Goal: Task Accomplishment & Management: Manage account settings

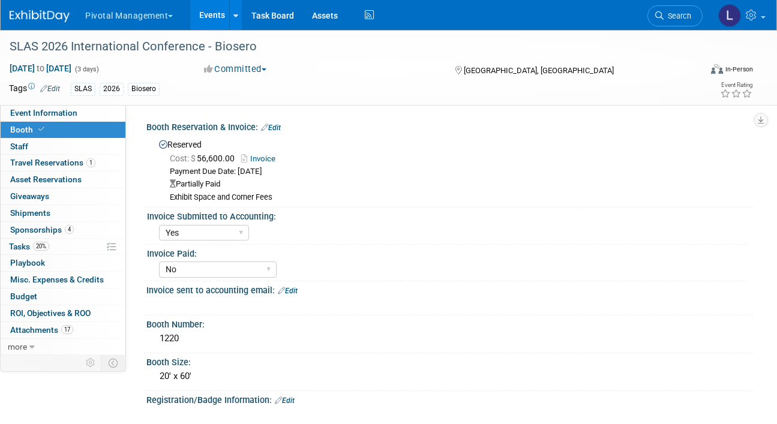
select select "Yes"
select select "No"
select select "Yes"
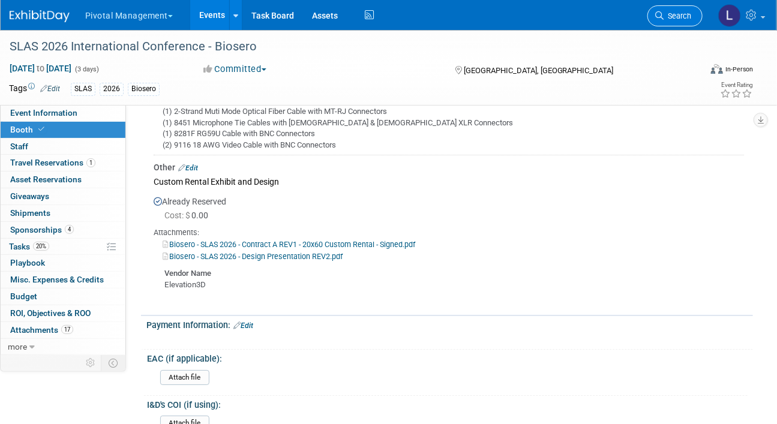
click at [689, 20] on link "Search" at bounding box center [674, 15] width 55 height 21
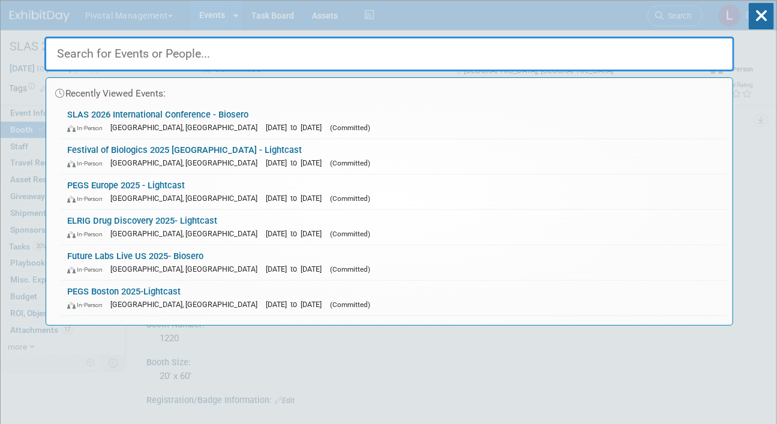
click at [156, 49] on input "text" at bounding box center [389, 54] width 690 height 35
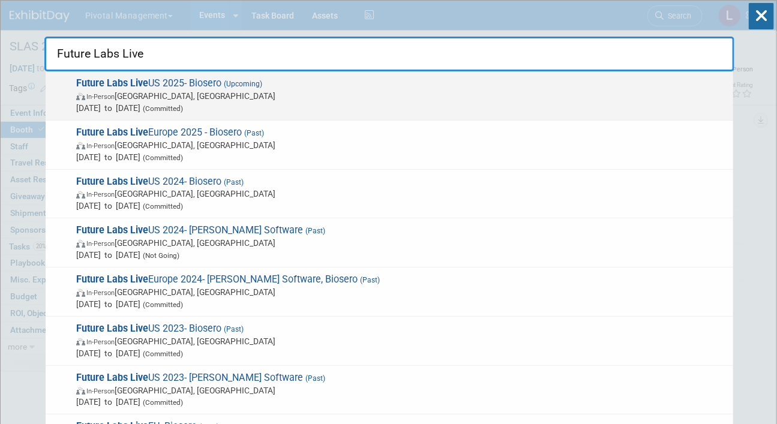
type input "Future Labs Live"
click at [80, 98] on img at bounding box center [81, 96] width 10 height 7
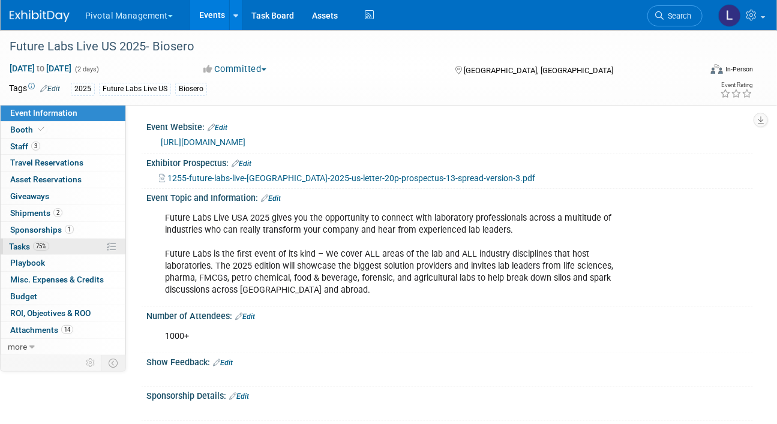
click at [33, 248] on span "75%" at bounding box center [41, 246] width 16 height 9
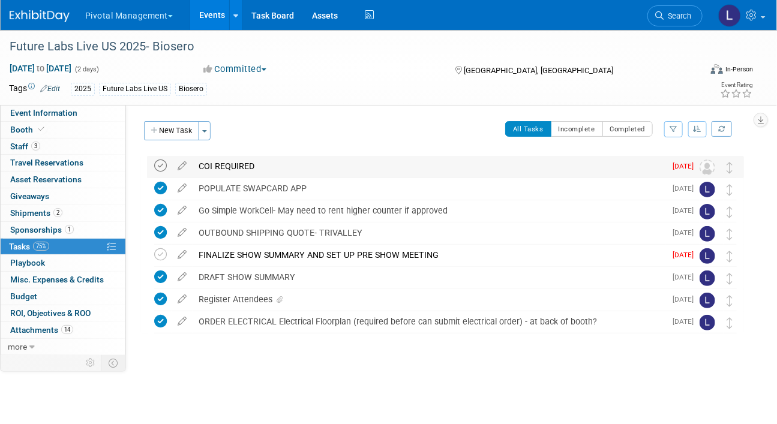
click at [164, 164] on icon at bounding box center [160, 166] width 13 height 13
click at [187, 131] on button "New Task" at bounding box center [171, 130] width 55 height 19
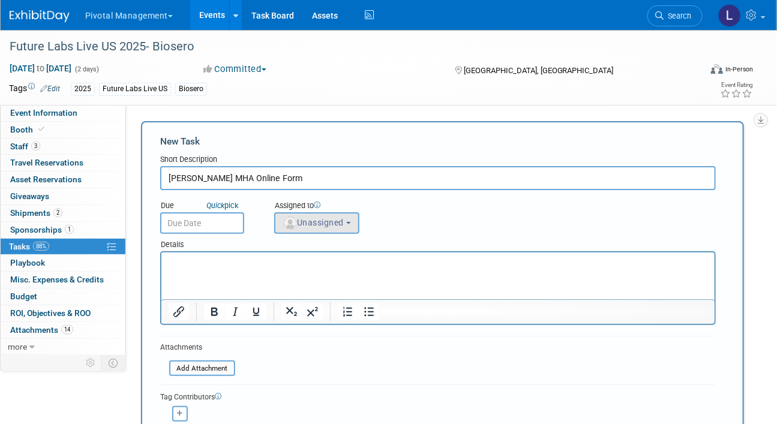
type input "[PERSON_NAME] MHA Online Form"
click at [328, 230] on button "Unassigned" at bounding box center [316, 223] width 85 height 22
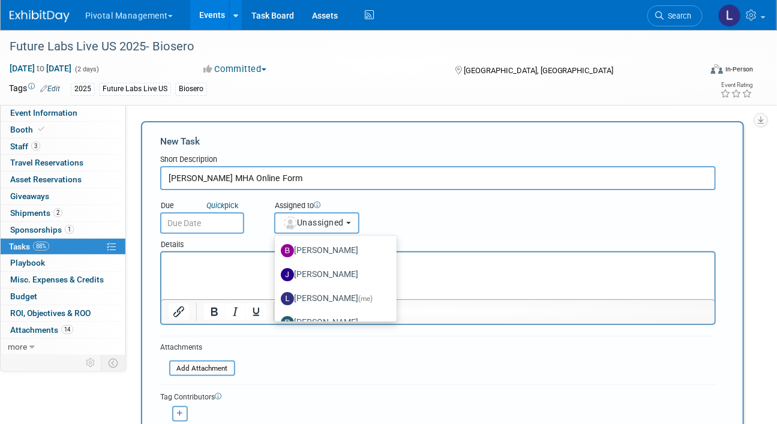
scroll to position [60, 0]
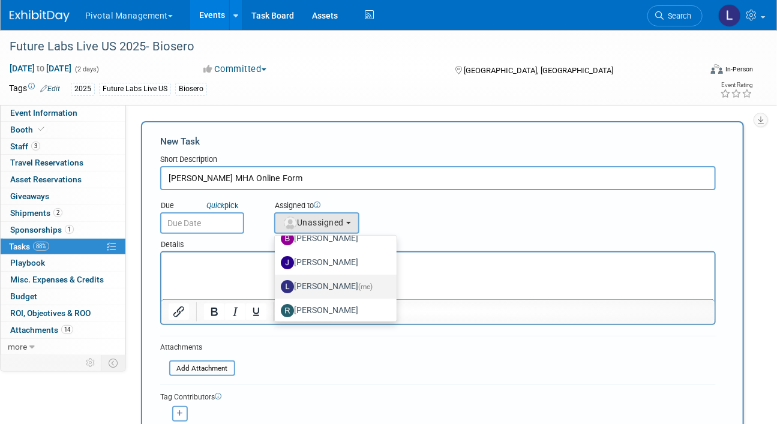
click at [359, 283] on span "(me)" at bounding box center [365, 287] width 14 height 8
click at [277, 281] on input "[PERSON_NAME] (me)" at bounding box center [273, 285] width 8 height 8
select select "dc5d874d-e65f-4397-9ee7-21f806dbe4f5"
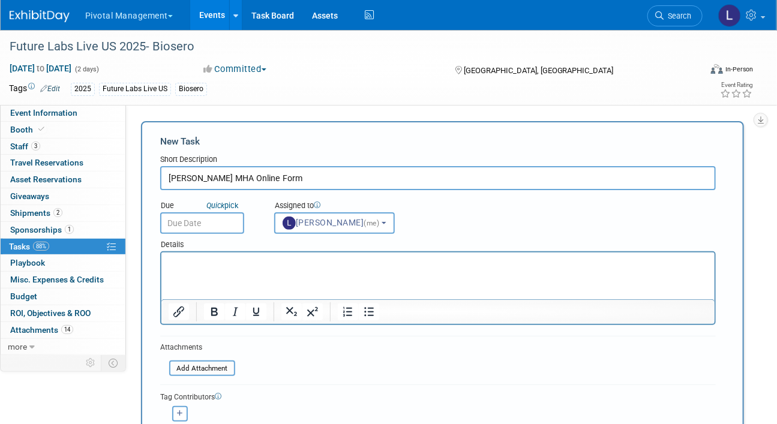
click at [203, 220] on input "text" at bounding box center [202, 223] width 84 height 22
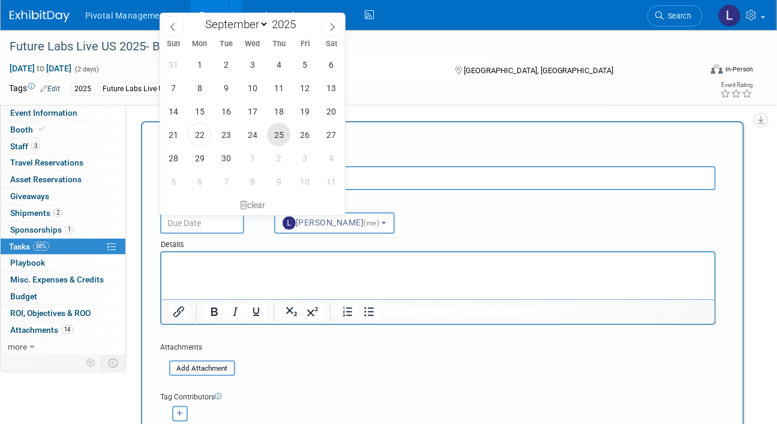
click at [282, 134] on span "25" at bounding box center [278, 134] width 23 height 23
type input "[DATE]"
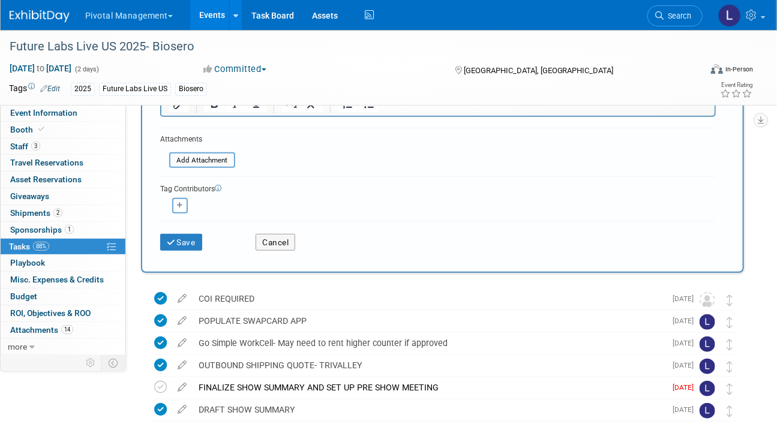
scroll to position [227, 0]
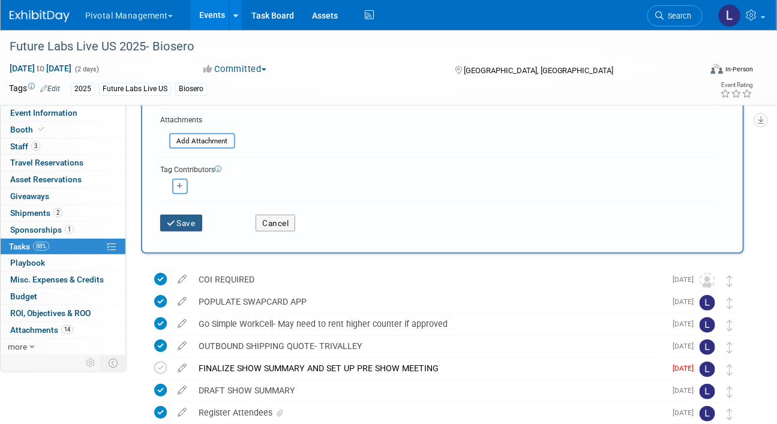
click at [194, 226] on button "Save" at bounding box center [181, 223] width 42 height 17
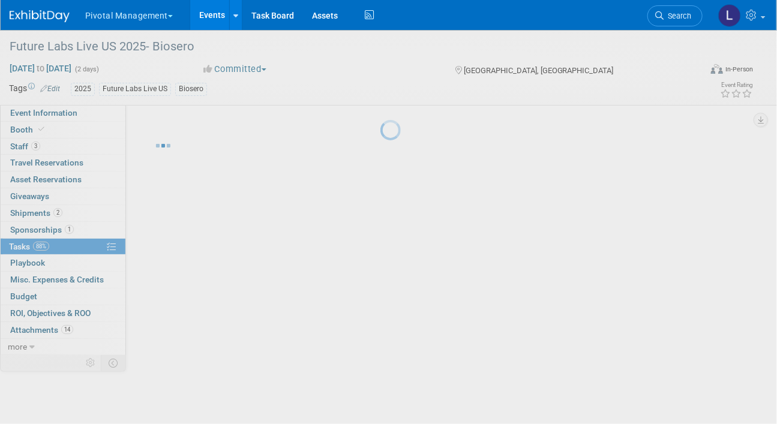
scroll to position [0, 0]
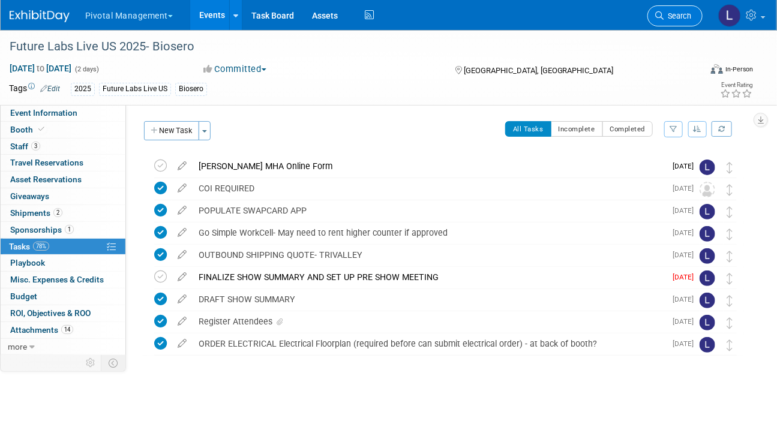
click at [691, 23] on link "Search" at bounding box center [674, 15] width 55 height 21
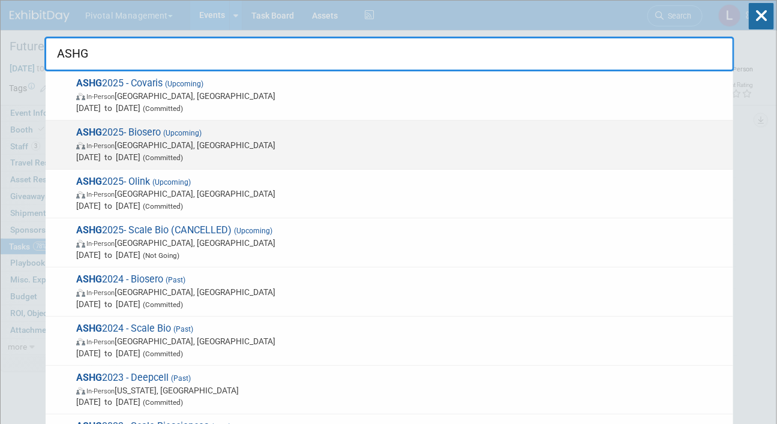
type input "ASHG"
click at [260, 151] on span "[DATE] to [DATE] (Committed)" at bounding box center [401, 157] width 651 height 12
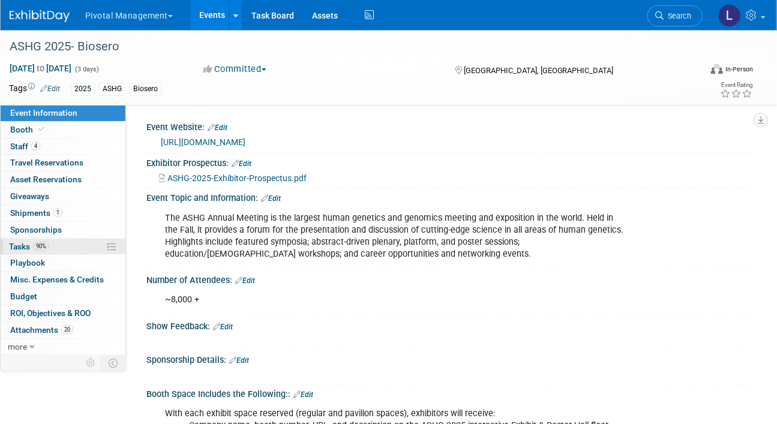
click at [25, 240] on link "90% Tasks 90%" at bounding box center [63, 247] width 125 height 16
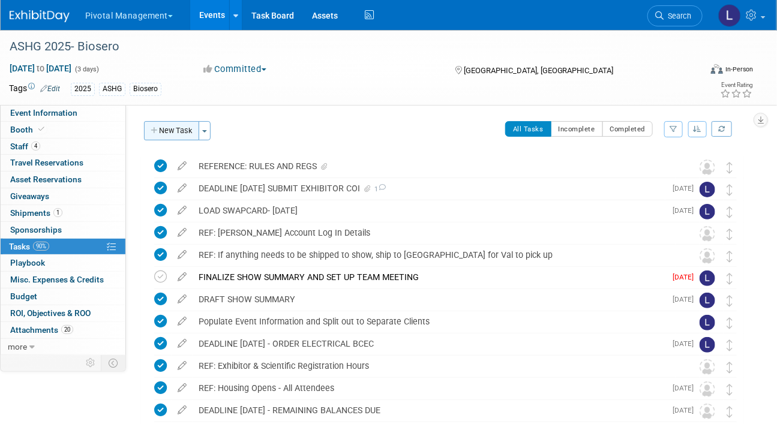
click at [173, 130] on button "New Task" at bounding box center [171, 130] width 55 height 19
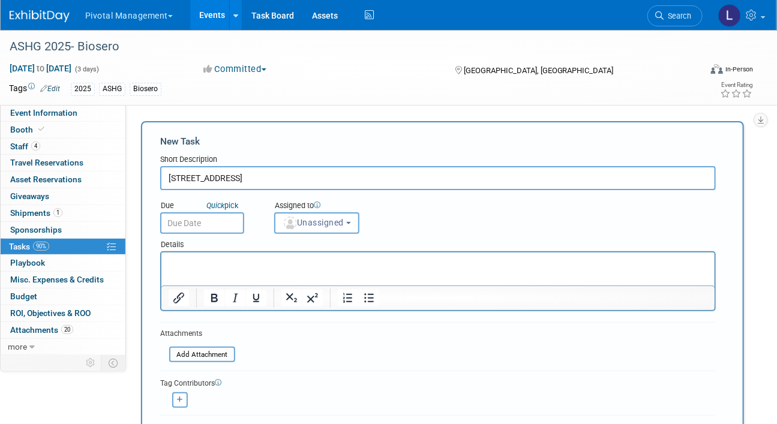
drag, startPoint x: 362, startPoint y: 177, endPoint x: 140, endPoint y: 164, distance: 221.8
click at [140, 164] on div "New Task Toggle Dropdown Create a new task for this event Copy tasks from anoth…" at bounding box center [439, 294] width 609 height 346
type input "SubmitMHA Outbound Paperwork with Freeman"
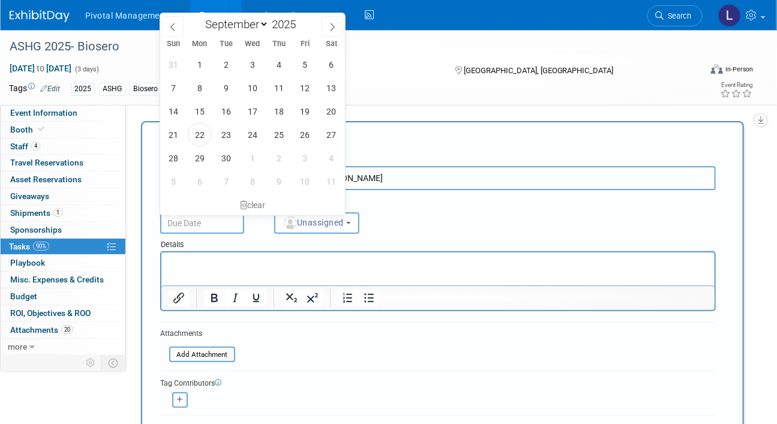
click at [196, 222] on input "text" at bounding box center [202, 223] width 84 height 22
click at [287, 136] on span "25" at bounding box center [278, 134] width 23 height 23
type input "[DATE]"
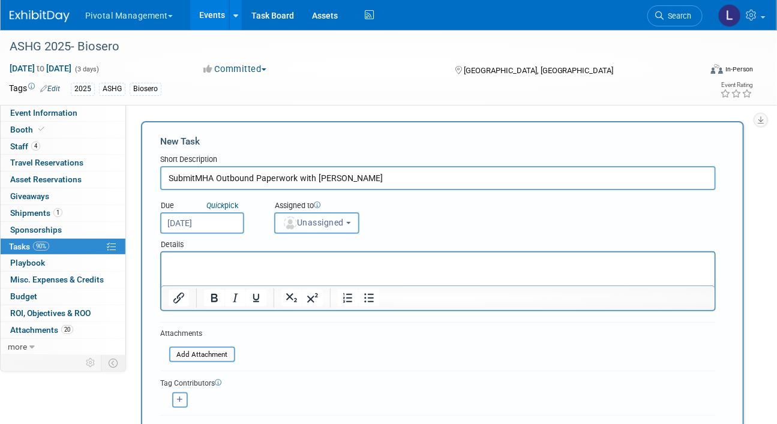
click at [319, 232] on button "Unassigned" at bounding box center [316, 223] width 85 height 22
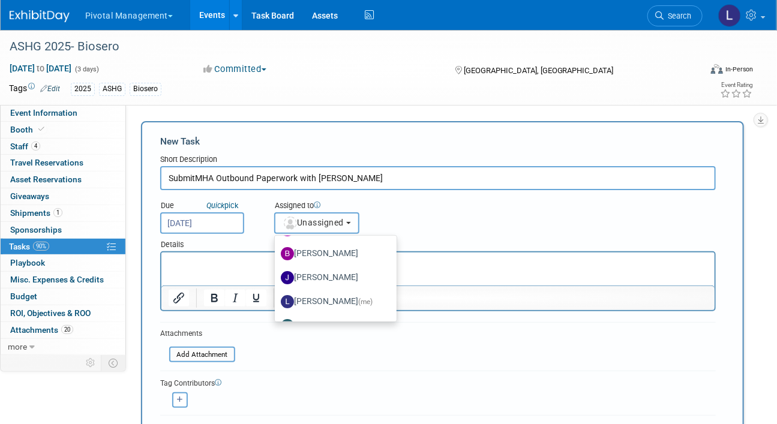
scroll to position [49, 0]
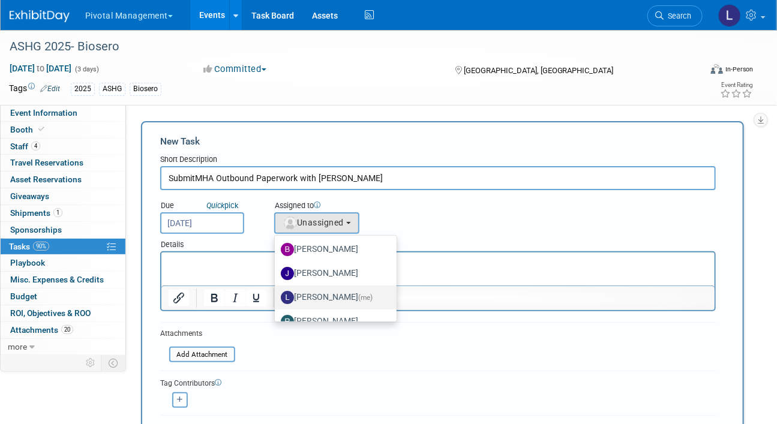
click at [356, 301] on label "[PERSON_NAME] (me)" at bounding box center [333, 297] width 104 height 19
click at [277, 300] on input "[PERSON_NAME] (me)" at bounding box center [273, 296] width 8 height 8
select select "dc5d874d-e65f-4397-9ee7-21f806dbe4f5"
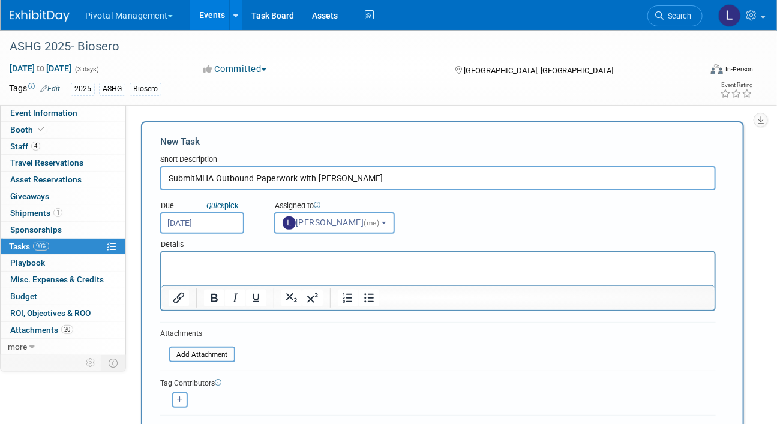
click at [202, 181] on input "SubmitMHA Outbound Paperwork with Freeman" at bounding box center [438, 178] width 556 height 24
click at [197, 178] on input "SubmitMHA Outbound Paperwork with Freeman" at bounding box center [438, 178] width 556 height 24
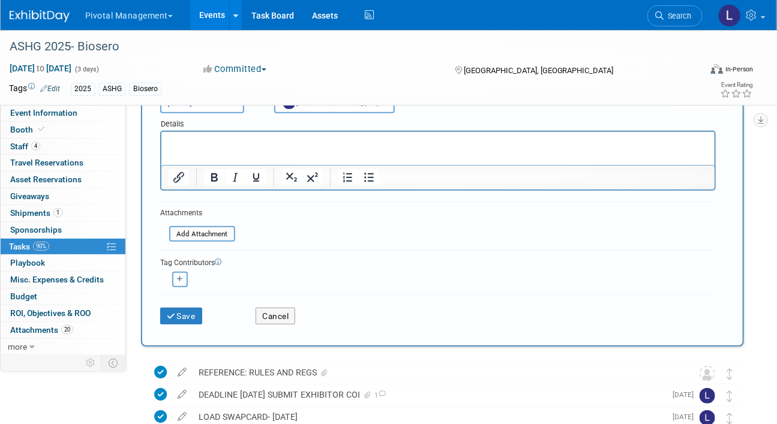
scroll to position [158, 0]
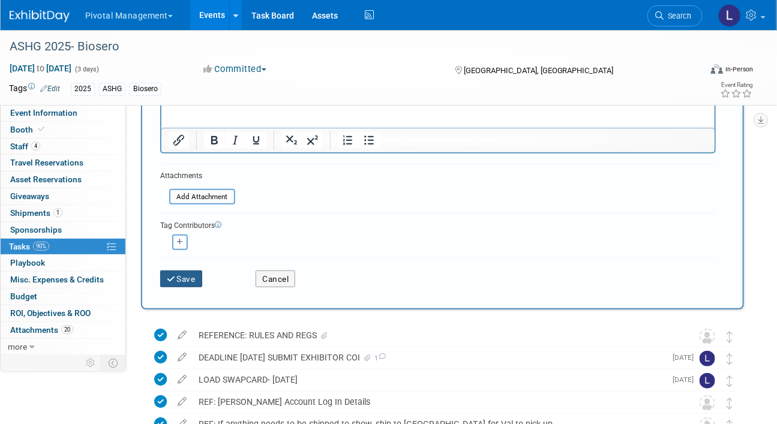
type input "Submit MHA Outbound Paperwork with Freeman"
click at [178, 277] on button "Save" at bounding box center [181, 279] width 42 height 17
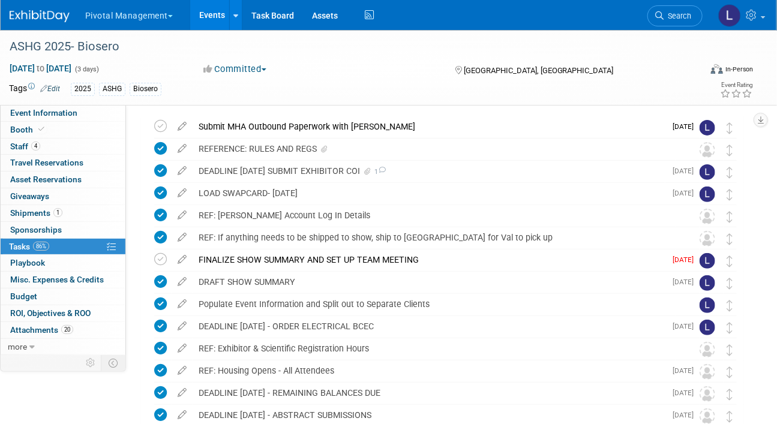
scroll to position [0, 0]
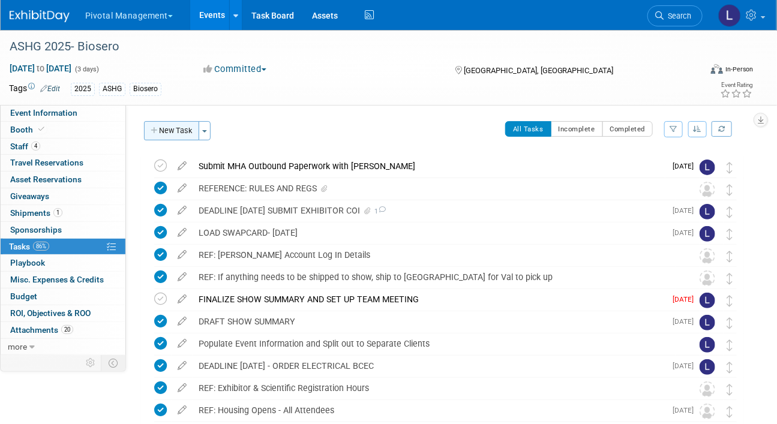
click at [170, 128] on button "New Task" at bounding box center [171, 130] width 55 height 19
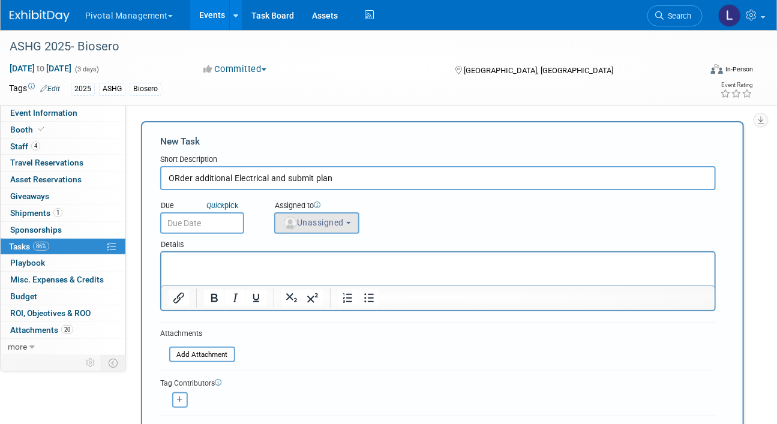
type input "ORder additional Electrical and submit plan"
click at [338, 218] on span "Unassigned" at bounding box center [313, 223] width 61 height 10
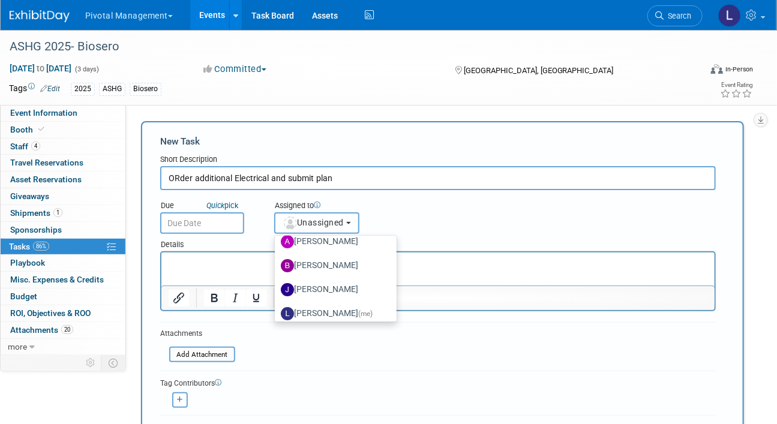
scroll to position [45, 0]
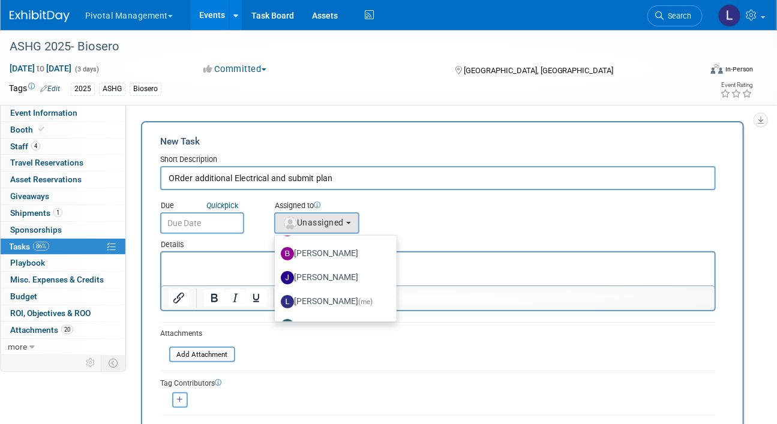
drag, startPoint x: 353, startPoint y: 182, endPoint x: 173, endPoint y: 171, distance: 180.9
click at [173, 171] on input "ORder additional Electrical and submit plan" at bounding box center [438, 178] width 556 height 24
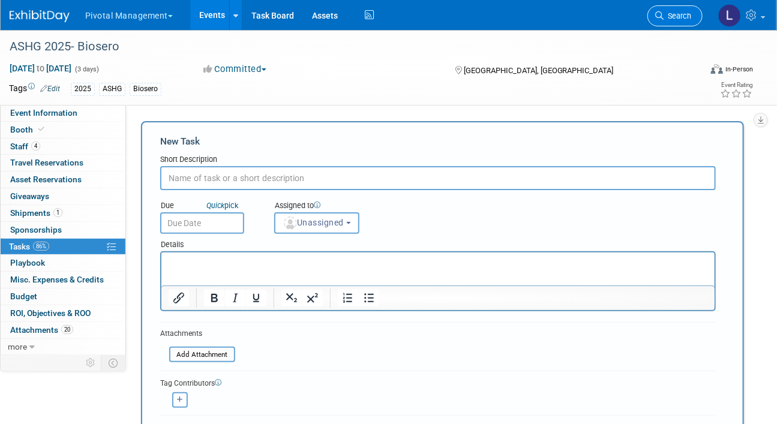
click at [687, 14] on span "Search" at bounding box center [678, 15] width 28 height 9
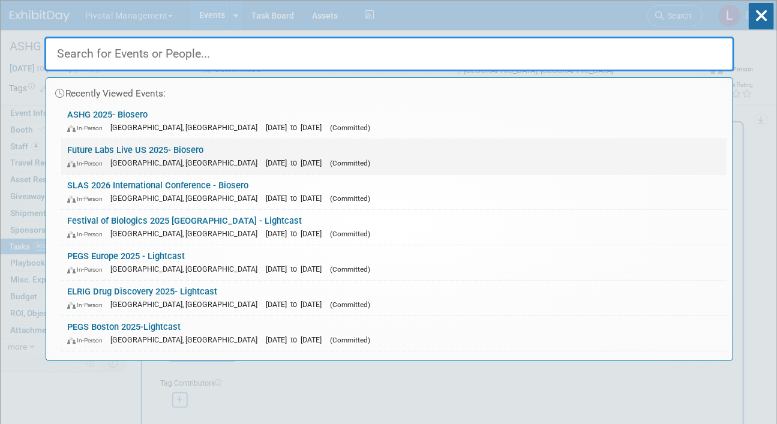
click at [179, 148] on link "Future Labs Live US 2025- Biosero In-Person Philadelphia, PA Oct 15, 2025 to Oc…" at bounding box center [393, 156] width 665 height 35
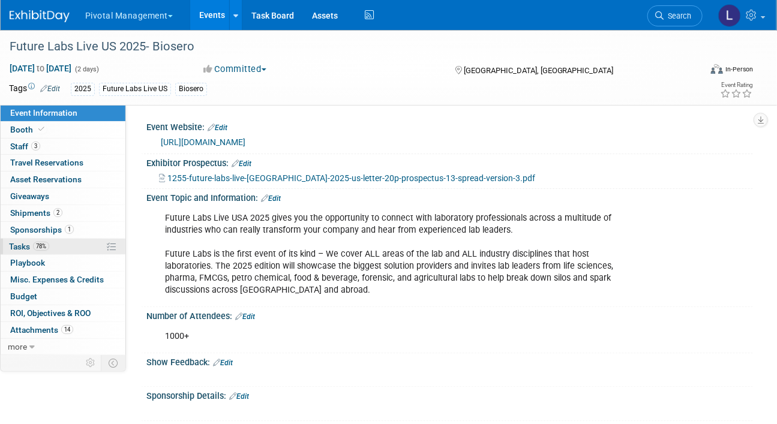
click at [16, 248] on span "Tasks 78%" at bounding box center [29, 247] width 40 height 10
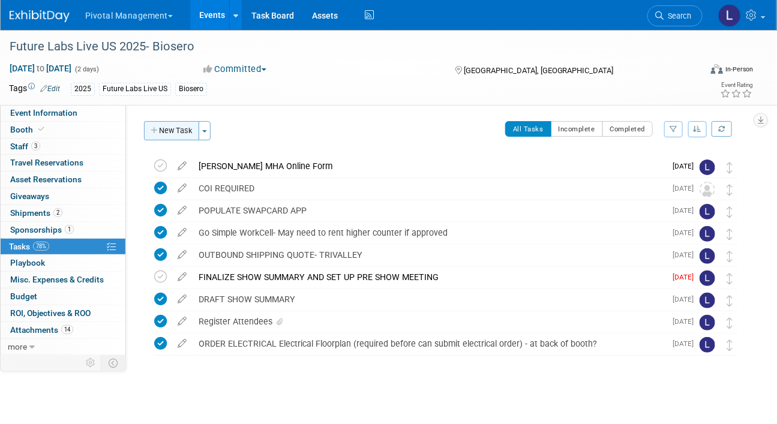
click at [170, 138] on button "New Task" at bounding box center [171, 130] width 55 height 19
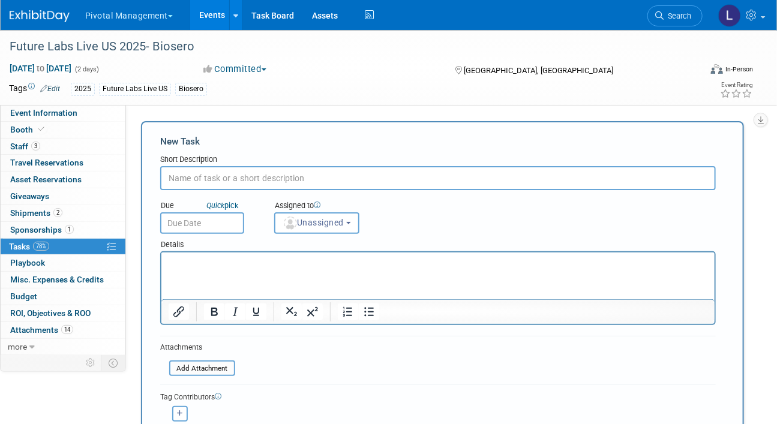
paste input "ORder additional Electrical and submit plan"
type input "ORder additional Electrical and submit plan"
click at [315, 220] on span "Unassigned" at bounding box center [313, 223] width 61 height 10
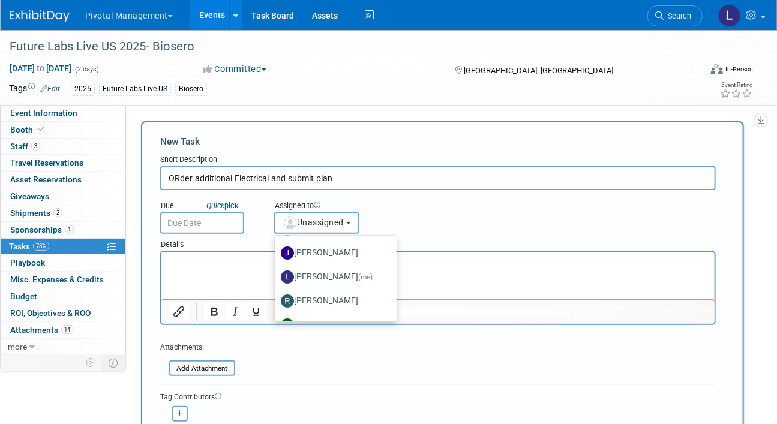
scroll to position [70, 0]
drag, startPoint x: 389, startPoint y: 246, endPoint x: 236, endPoint y: 25, distance: 269.1
drag, startPoint x: 353, startPoint y: 275, endPoint x: 136, endPoint y: 10, distance: 343.3
click at [358, 275] on span "(me)" at bounding box center [365, 276] width 14 height 8
click at [277, 275] on input "[PERSON_NAME] (me)" at bounding box center [273, 275] width 8 height 8
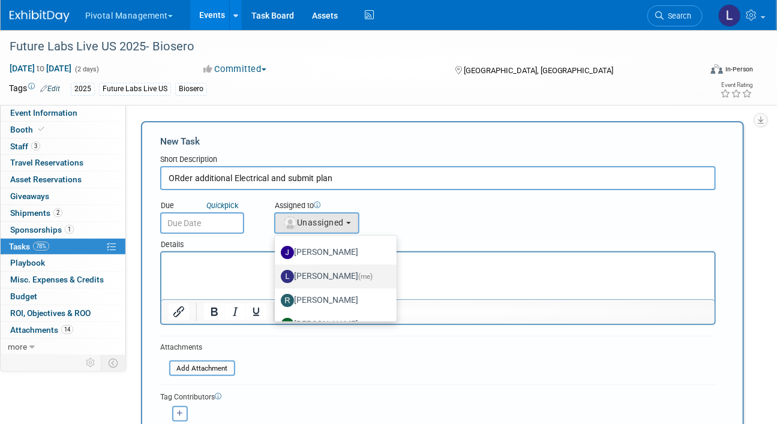
select select "dc5d874d-e65f-4397-9ee7-21f806dbe4f5"
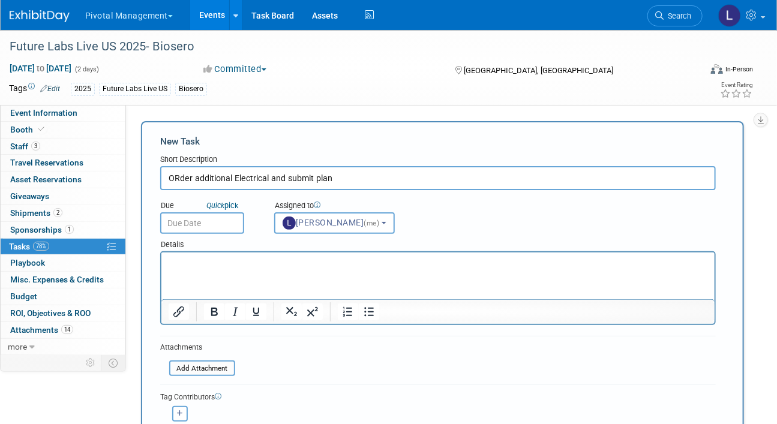
click at [213, 223] on input "text" at bounding box center [202, 223] width 84 height 22
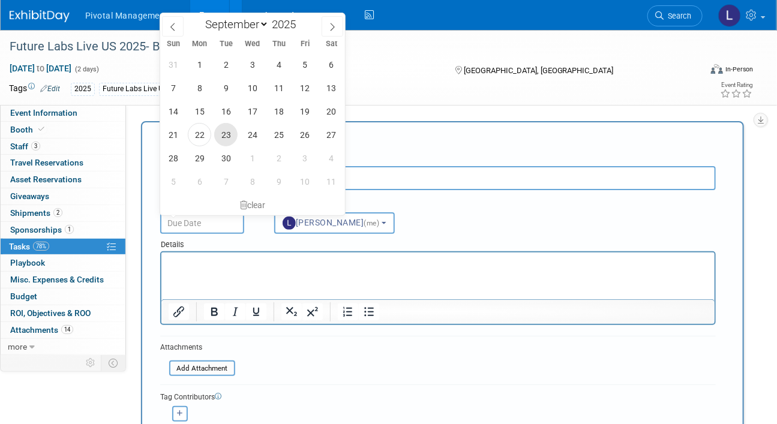
click at [229, 133] on span "23" at bounding box center [225, 134] width 23 height 23
type input "Sep 23, 2025"
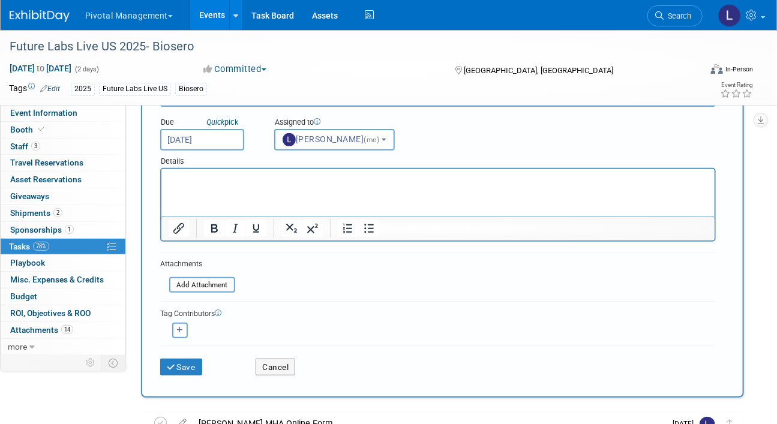
scroll to position [158, 0]
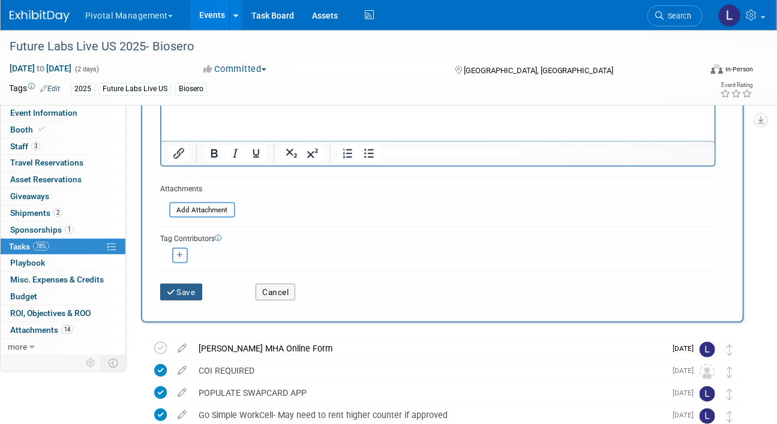
click at [185, 295] on button "Save" at bounding box center [181, 292] width 42 height 17
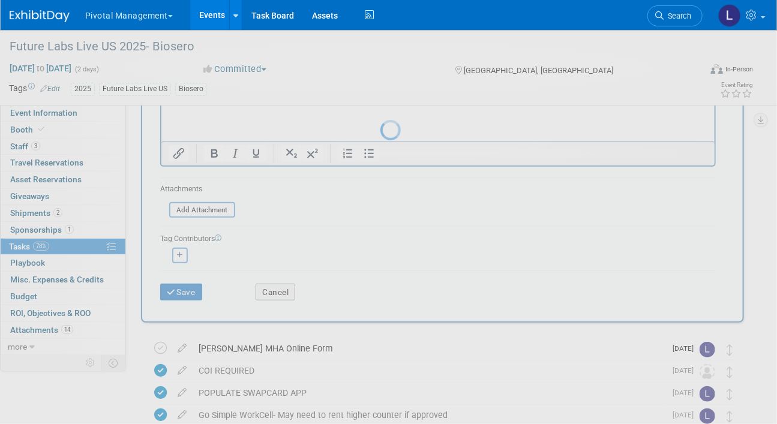
scroll to position [0, 0]
